Goal: Task Accomplishment & Management: Complete application form

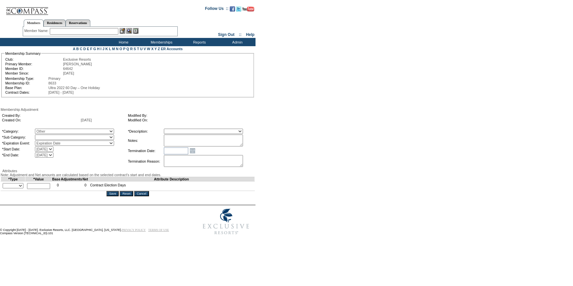
click at [89, 137] on select "Miscellaneous Adjustment" at bounding box center [74, 137] width 79 height 5
select select "179"
click at [48, 135] on select "Miscellaneous Adjustment" at bounding box center [74, 137] width 79 height 5
drag, startPoint x: 15, startPoint y: 208, endPoint x: 16, endPoint y: 212, distance: 3.4
click at [15, 188] on select "+ - Override" at bounding box center [13, 185] width 21 height 5
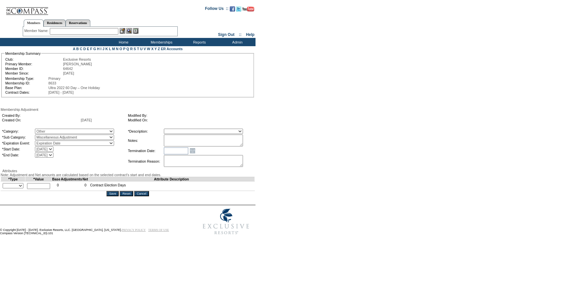
select select "3"
click at [4, 188] on select "+ - Override" at bounding box center [13, 185] width 21 height 5
click at [47, 189] on input "text" at bounding box center [38, 186] width 23 height 6
type input "20"
click at [237, 129] on select "Membership/Transfer Fee Adjustment Membership Fee Adjustment Add-On Fee Adjustm…" at bounding box center [203, 131] width 79 height 5
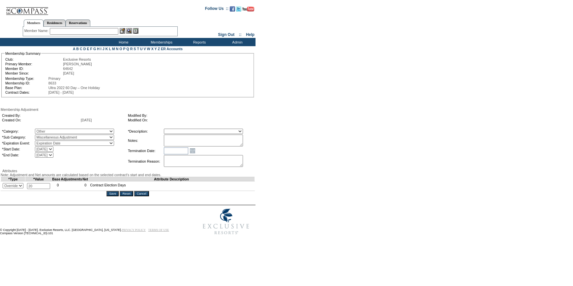
select select "275"
click at [176, 129] on select "Membership/Transfer Fee Adjustment Membership Fee Adjustment Add-On Fee Adjustm…" at bounding box center [203, 131] width 79 height 5
click at [115, 196] on input "Save" at bounding box center [113, 193] width 12 height 5
